Goal: Find contact information: Find contact information

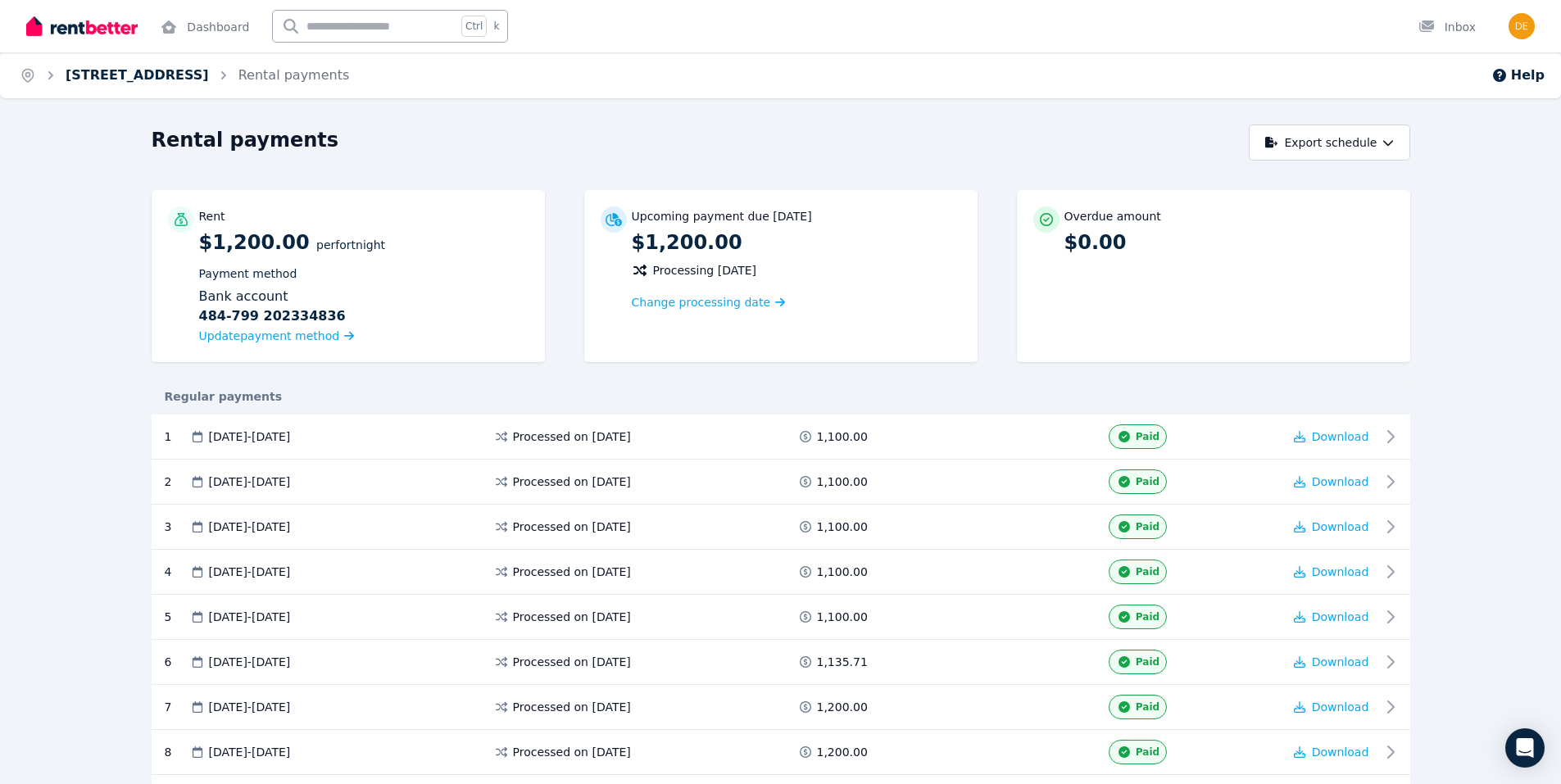
click at [134, 70] on link "[STREET_ADDRESS]" at bounding box center [137, 75] width 144 height 16
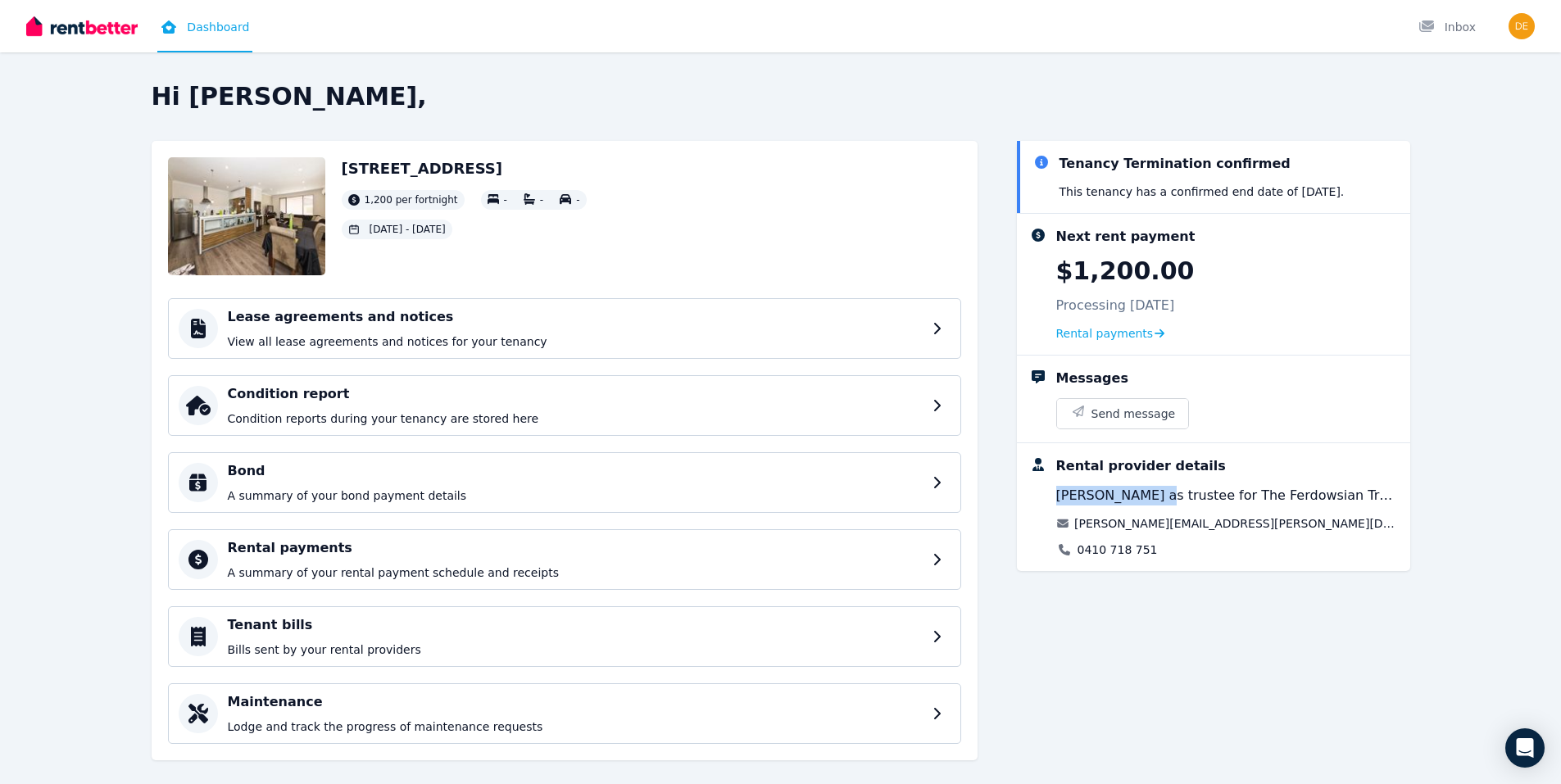
drag, startPoint x: 1056, startPoint y: 493, endPoint x: 1155, endPoint y: 503, distance: 99.5
click at [1155, 503] on span "Omid Ferdowsian as trustee for The Ferdowsian Trust" at bounding box center [1226, 495] width 341 height 20
drag, startPoint x: 1155, startPoint y: 503, endPoint x: 1123, endPoint y: 499, distance: 32.2
copy span "Omid Ferdowsian"
click at [1267, 513] on div "Omid Ferdowsian as trustee for The Ferdowsian Trust o.ferdowsian@kalon.group 04…" at bounding box center [1226, 522] width 341 height 72
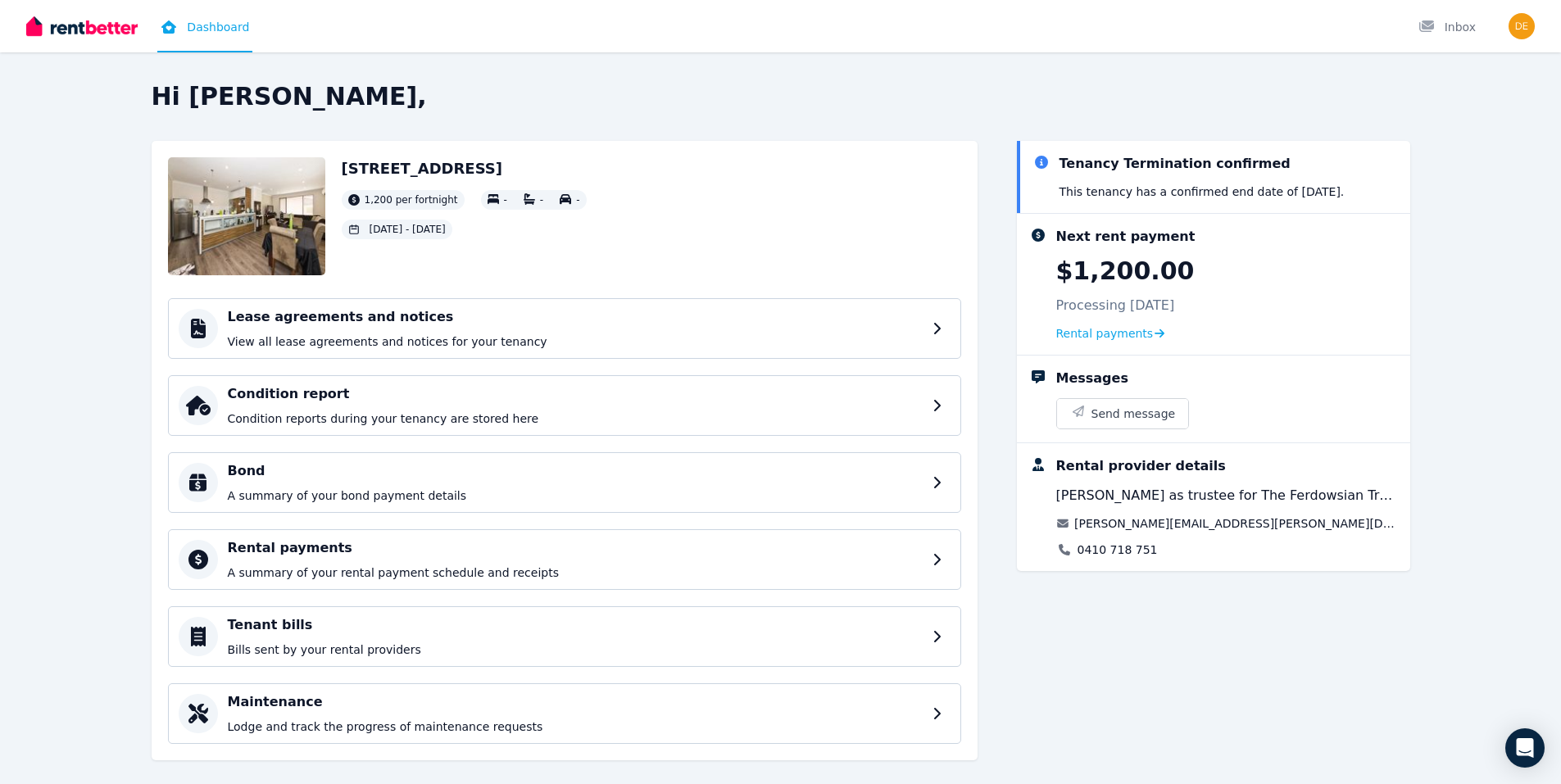
drag, startPoint x: 1239, startPoint y: 495, endPoint x: 1367, endPoint y: 499, distance: 128.1
click at [1367, 499] on div "Rental provider details Omid Ferdowsian as trustee for The Ferdowsian Trust o.f…" at bounding box center [1226, 507] width 341 height 102
drag, startPoint x: 1367, startPoint y: 499, endPoint x: 1309, endPoint y: 497, distance: 58.0
copy span "The Ferdowsian Trust"
click at [1225, 537] on div "Omid Ferdowsian as trustee for The Ferdowsian Trust o.ferdowsian@kalon.group 04…" at bounding box center [1226, 522] width 341 height 72
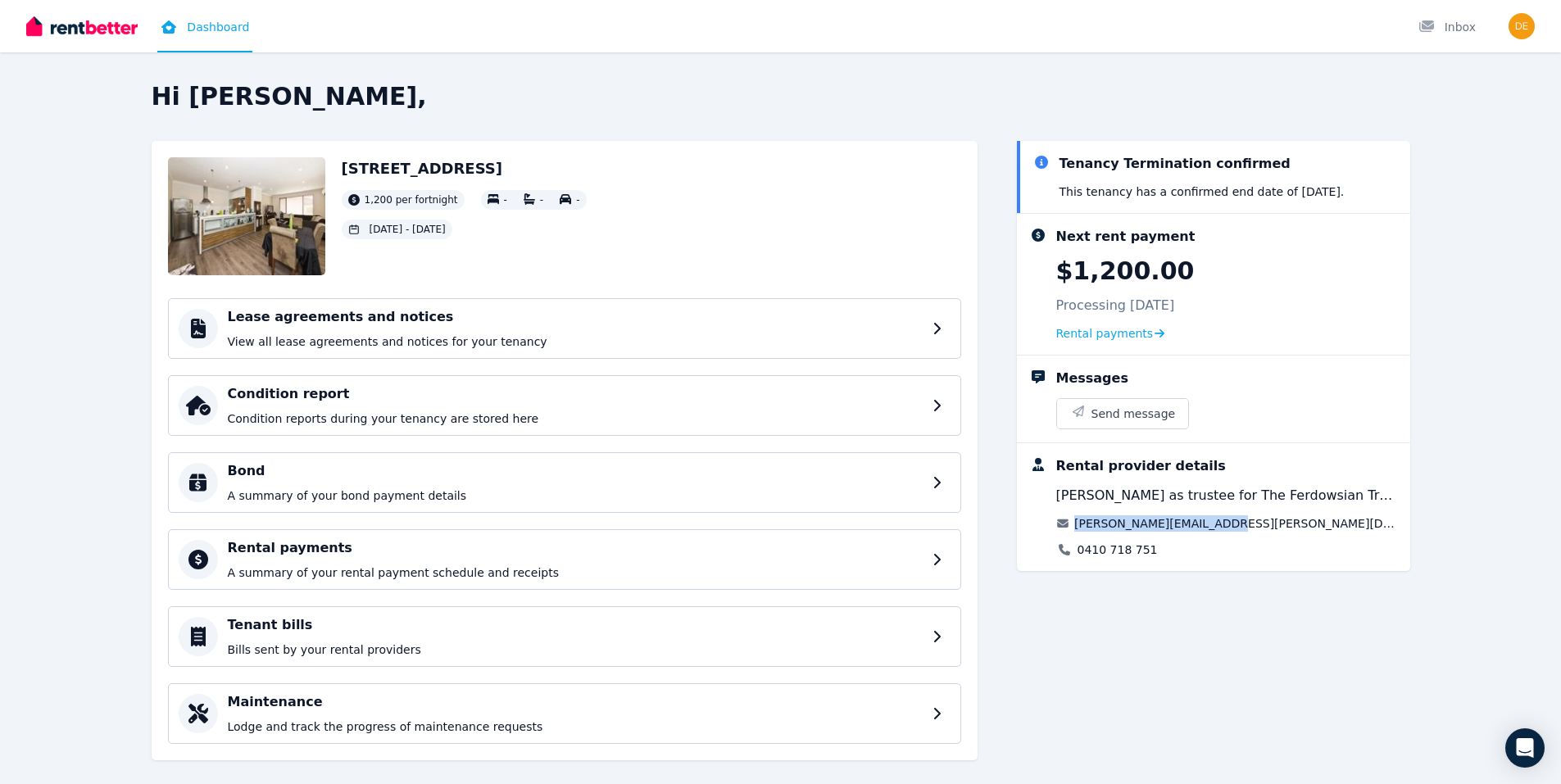
drag, startPoint x: 1216, startPoint y: 523, endPoint x: 1076, endPoint y: 526, distance: 140.0
click at [1076, 526] on div "o.ferdowsian@kalon.group" at bounding box center [1226, 523] width 341 height 16
drag, startPoint x: 1076, startPoint y: 526, endPoint x: 1148, endPoint y: 524, distance: 72.0
copy link "o.ferdowsian@kalon.group"
click at [1156, 554] on div "0410 718 751" at bounding box center [1226, 549] width 341 height 16
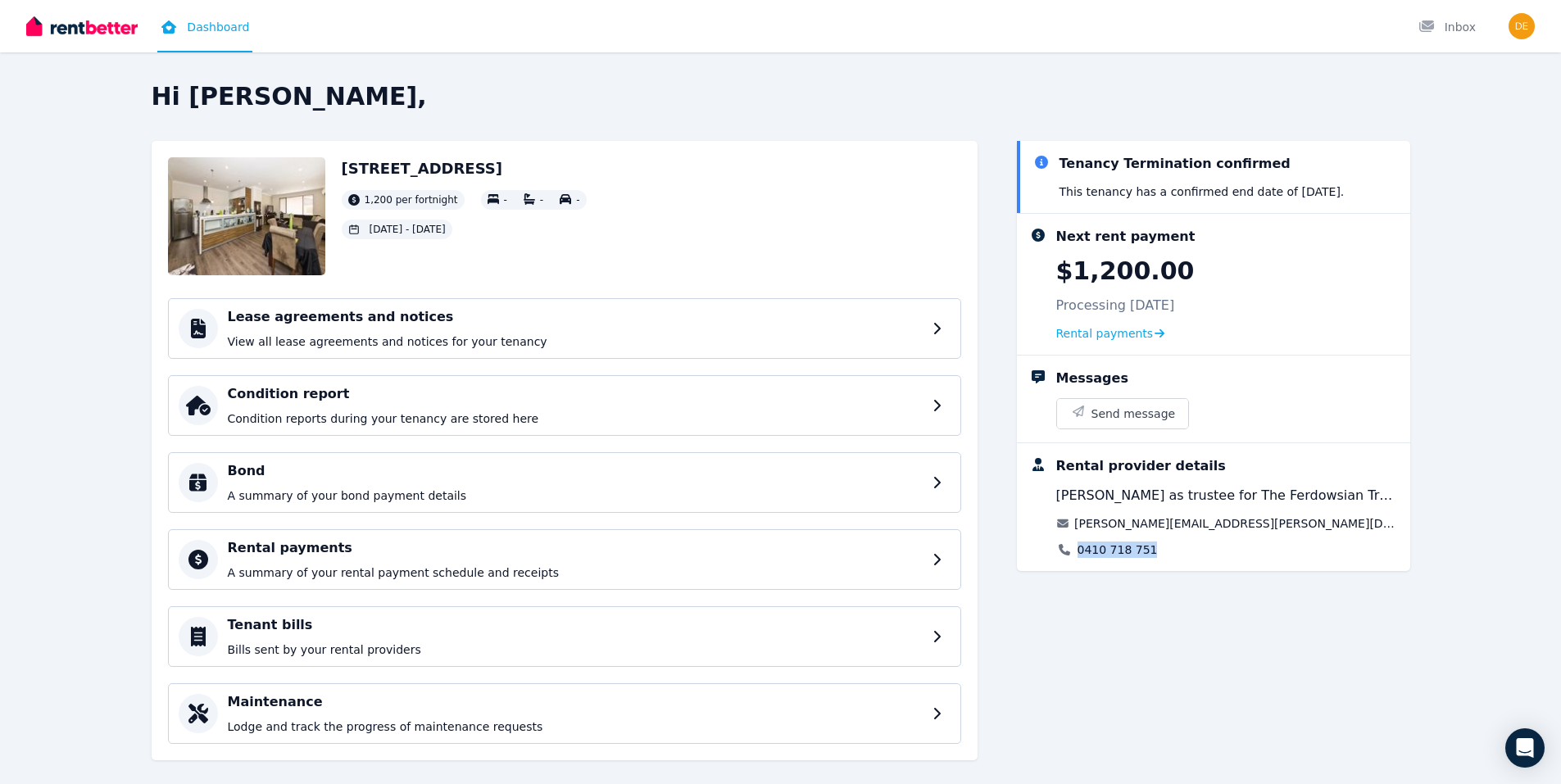
drag, startPoint x: 1146, startPoint y: 549, endPoint x: 1076, endPoint y: 549, distance: 70.0
click at [1076, 549] on div "0410 718 751" at bounding box center [1226, 549] width 341 height 16
drag, startPoint x: 1077, startPoint y: 549, endPoint x: 1114, endPoint y: 552, distance: 37.1
copy link "0410 718 751"
drag, startPoint x: 1055, startPoint y: 495, endPoint x: 1157, endPoint y: 497, distance: 102.0
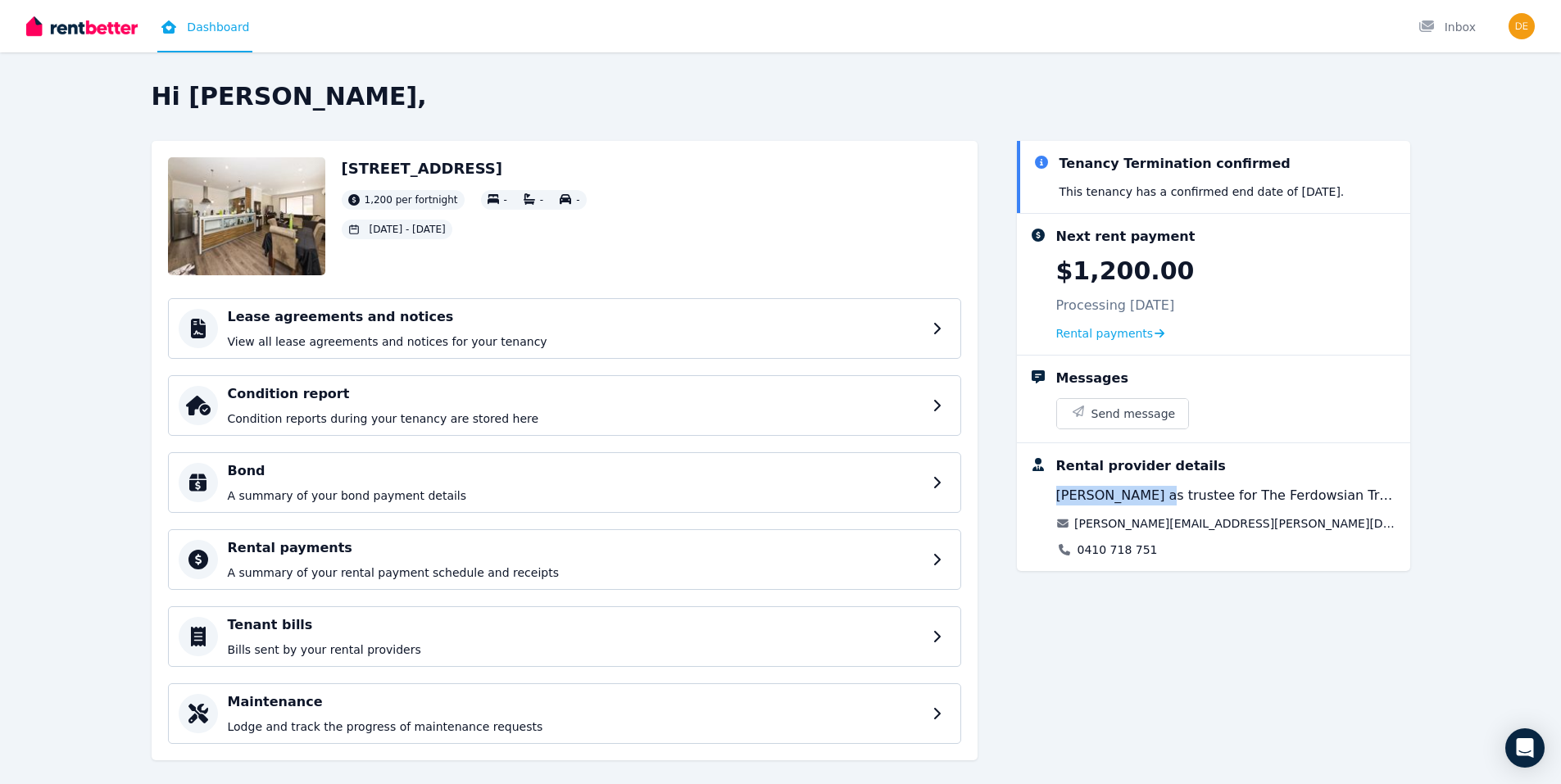
click at [1157, 497] on span "Omid Ferdowsian as trustee for The Ferdowsian Trust" at bounding box center [1226, 495] width 341 height 20
drag, startPoint x: 1157, startPoint y: 497, endPoint x: 1116, endPoint y: 496, distance: 41.0
copy span "Omid Ferdowsian"
click at [1223, 526] on div "o.ferdowsian@kalon.group" at bounding box center [1226, 523] width 341 height 16
drag, startPoint x: 1215, startPoint y: 524, endPoint x: 1076, endPoint y: 524, distance: 139.0
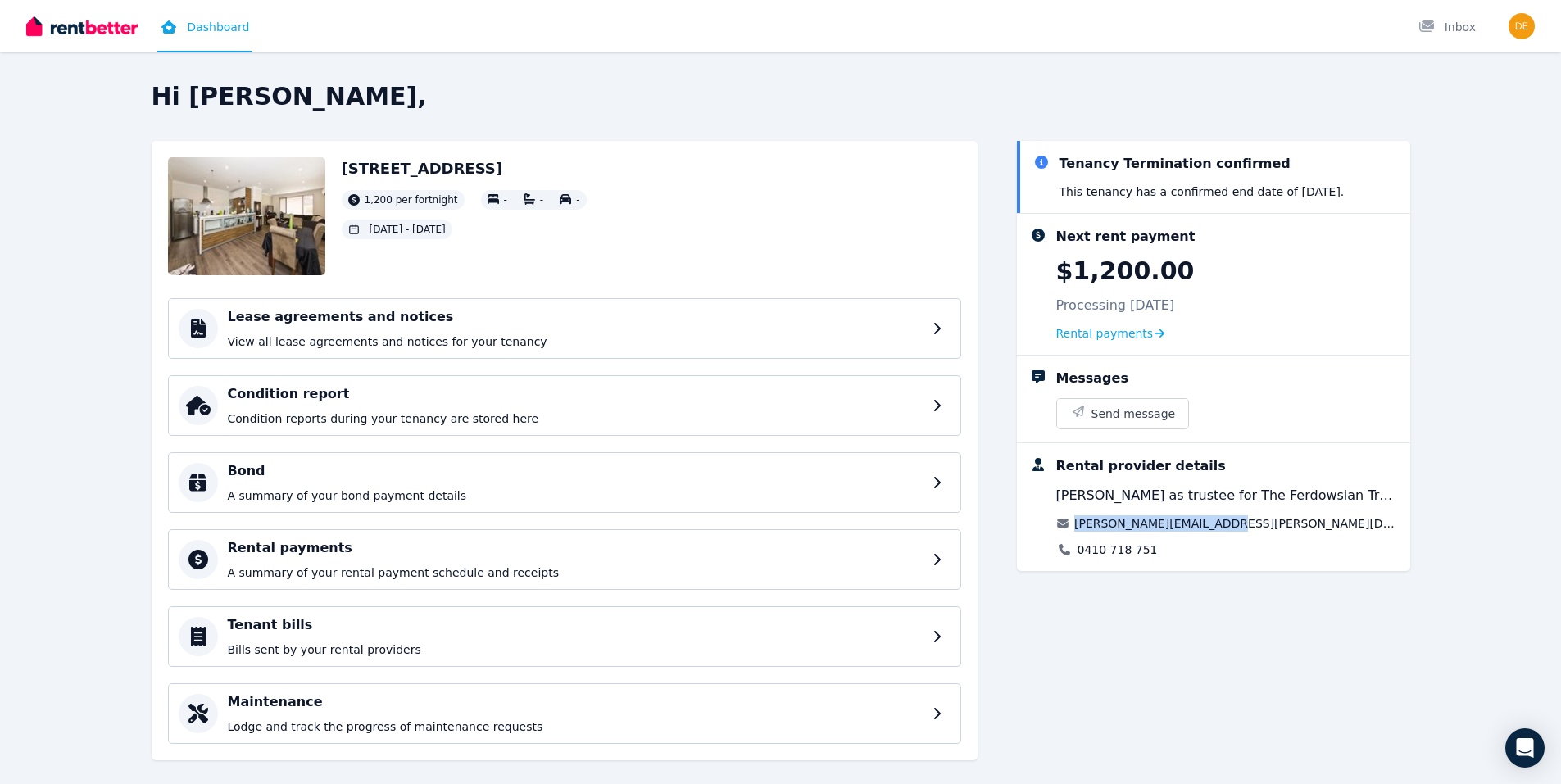
click at [1076, 524] on div "o.ferdowsian@kalon.group" at bounding box center [1226, 523] width 341 height 16
drag, startPoint x: 1076, startPoint y: 524, endPoint x: 1172, endPoint y: 524, distance: 96.0
copy link "o.ferdowsian@kalon.group"
click at [1182, 545] on div "0410 718 751" at bounding box center [1226, 549] width 341 height 16
drag, startPoint x: 1147, startPoint y: 549, endPoint x: 1076, endPoint y: 554, distance: 71.2
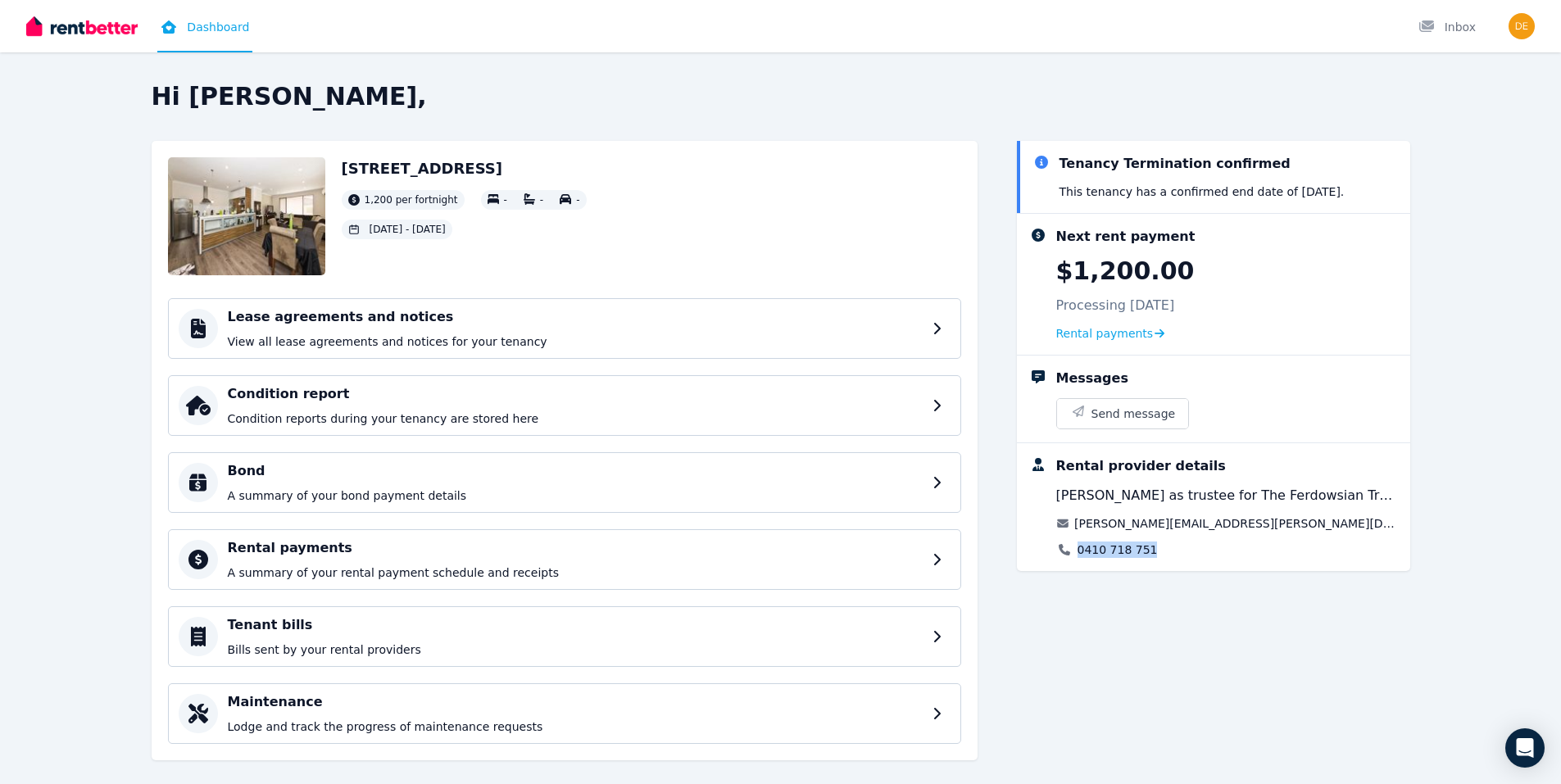
click at [1076, 554] on div "0410 718 751" at bounding box center [1226, 549] width 341 height 16
drag, startPoint x: 1076, startPoint y: 554, endPoint x: 1112, endPoint y: 550, distance: 36.2
copy link "0410 718 751"
